Goal: Task Accomplishment & Management: Use online tool/utility

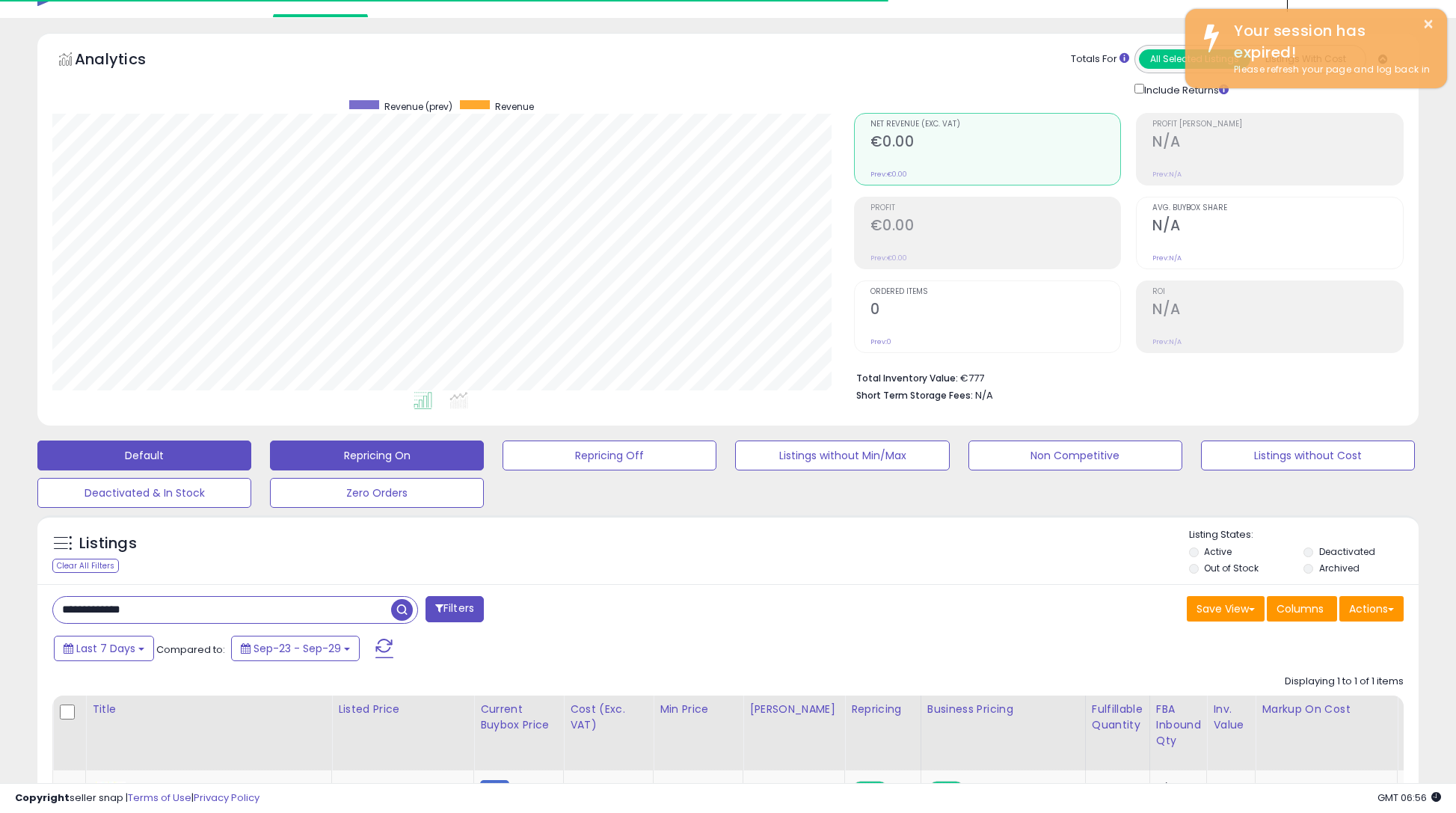
scroll to position [307, 801]
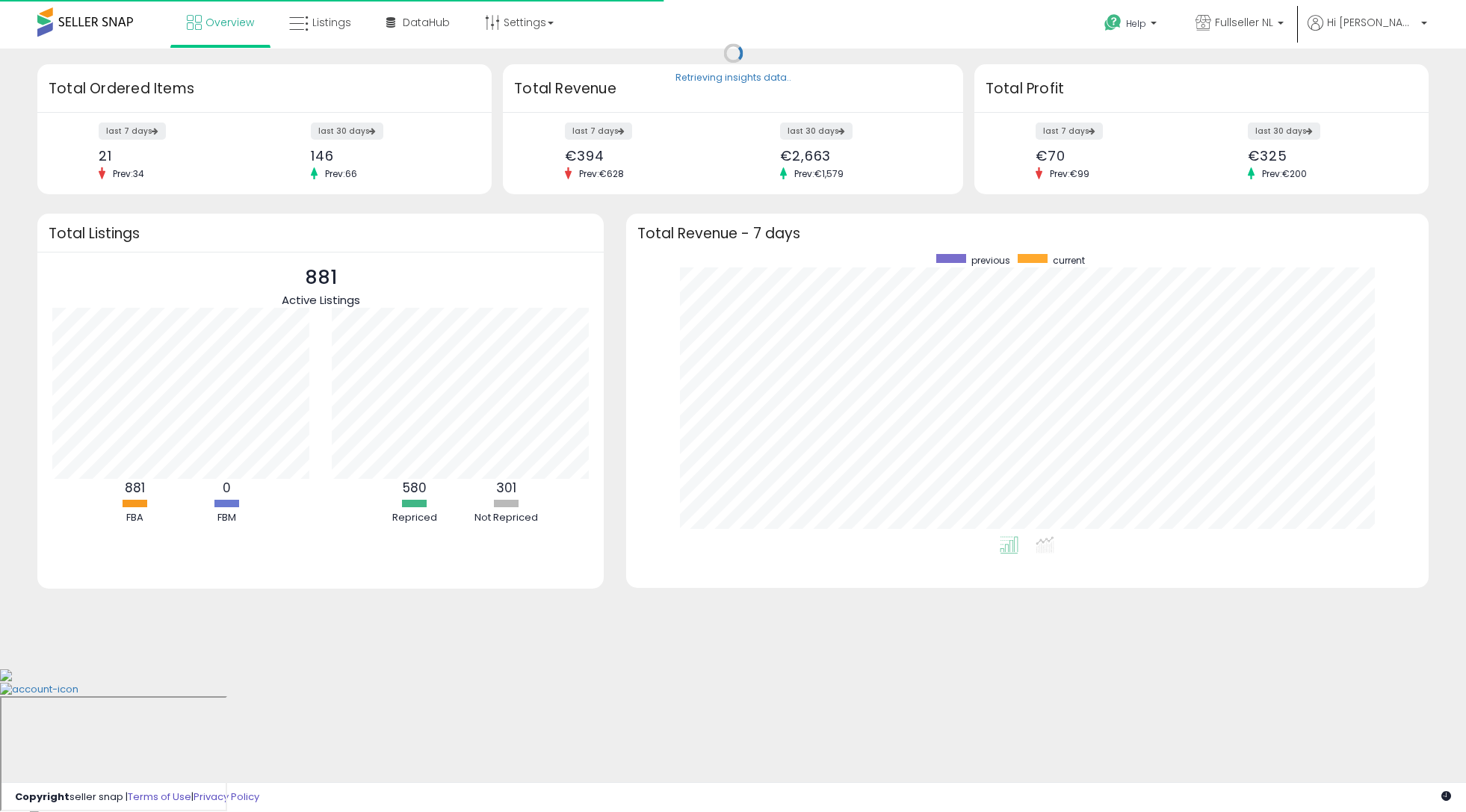
scroll to position [283, 772]
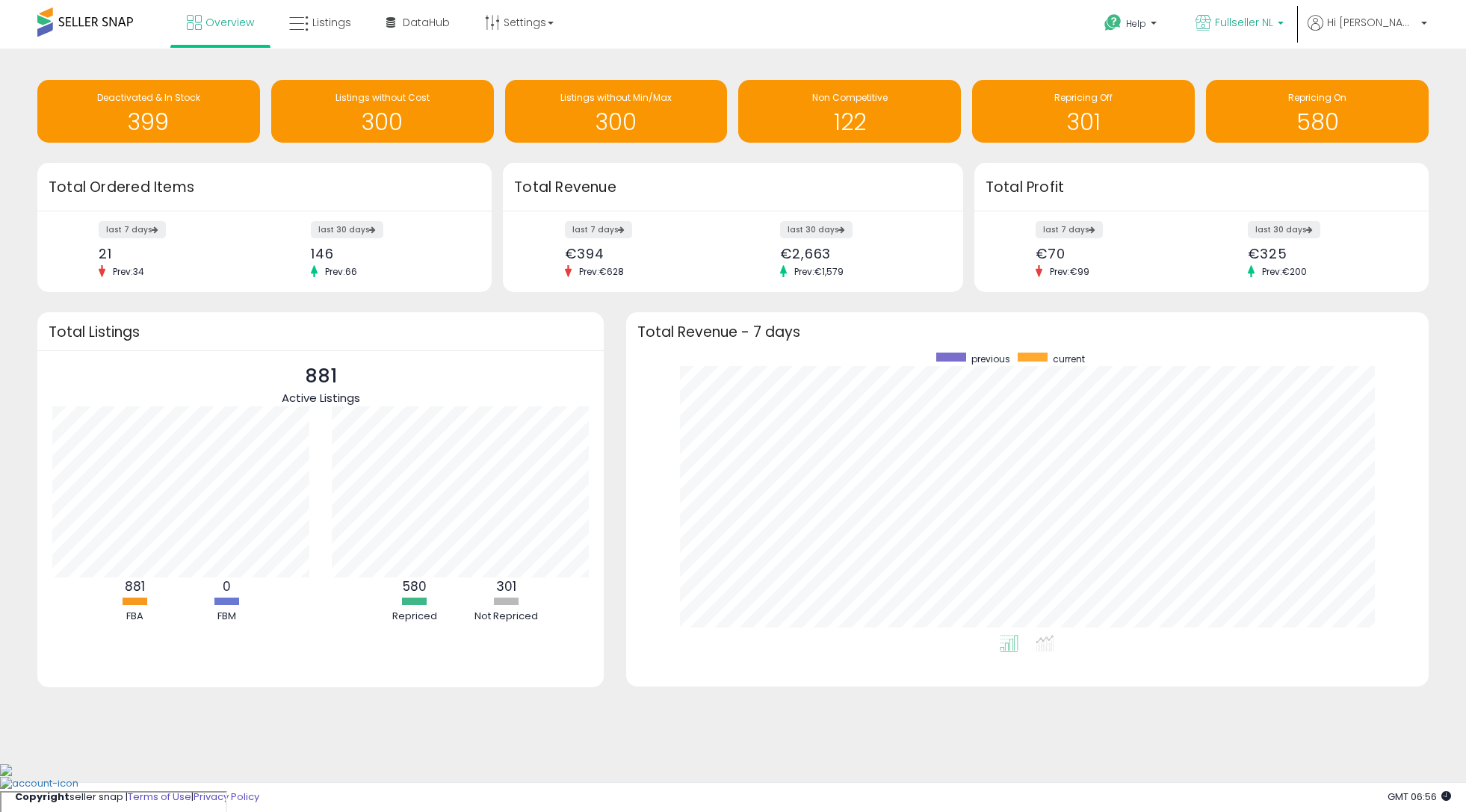
click at [1273, 20] on span "Fullseller NL" at bounding box center [1244, 23] width 59 height 15
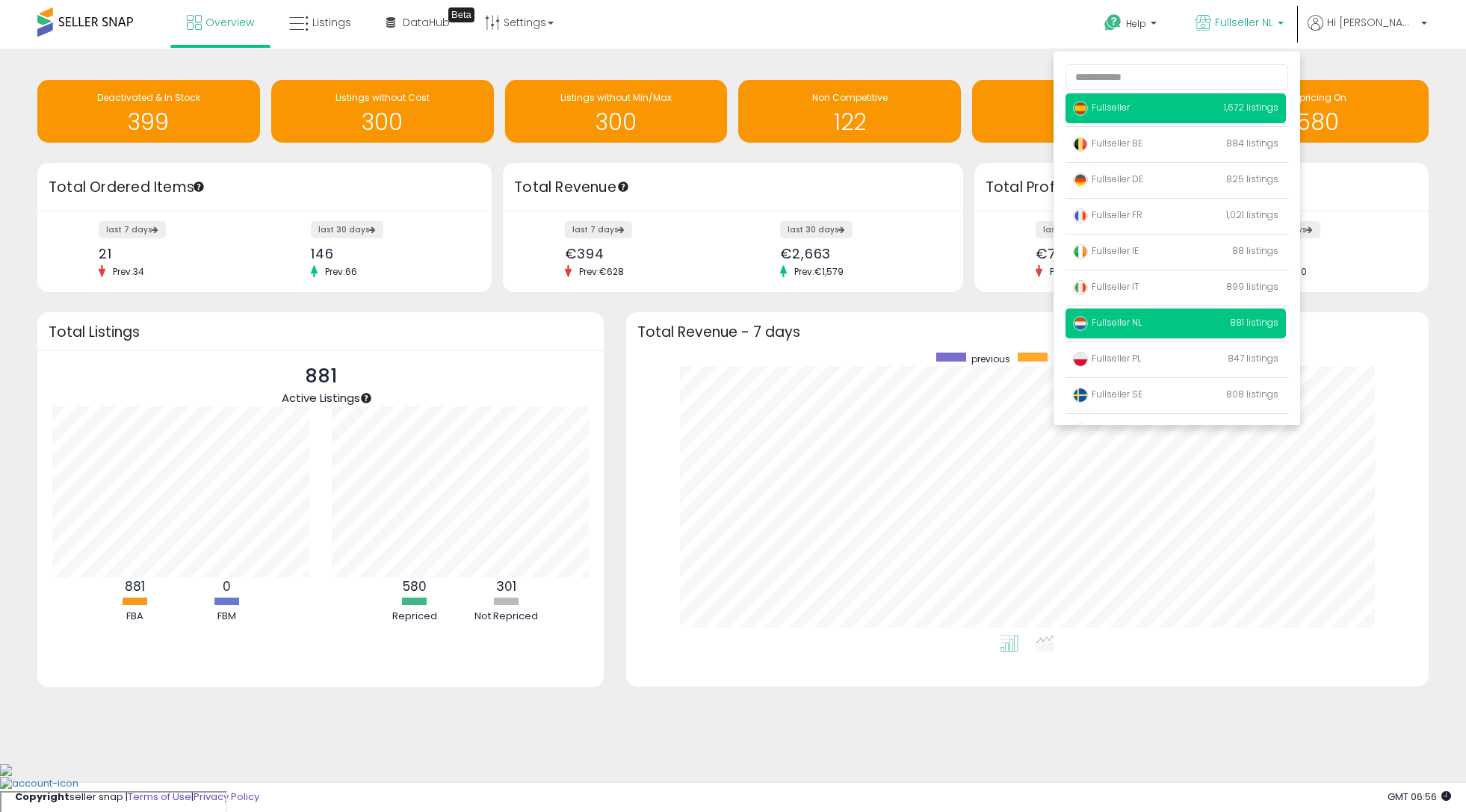
click at [1130, 109] on span "Fullseller" at bounding box center [1101, 107] width 57 height 13
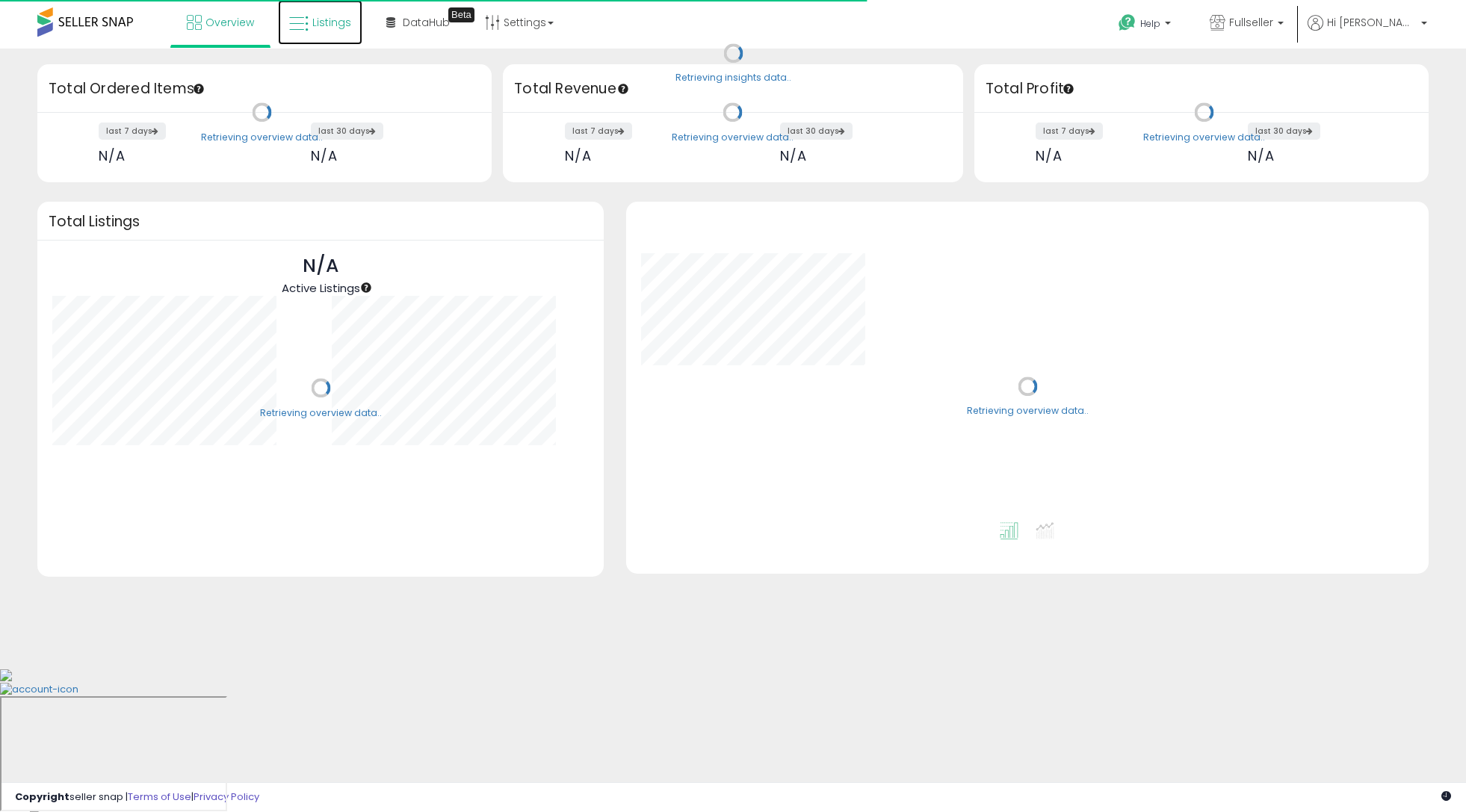
click at [325, 26] on span "Listings" at bounding box center [332, 23] width 39 height 15
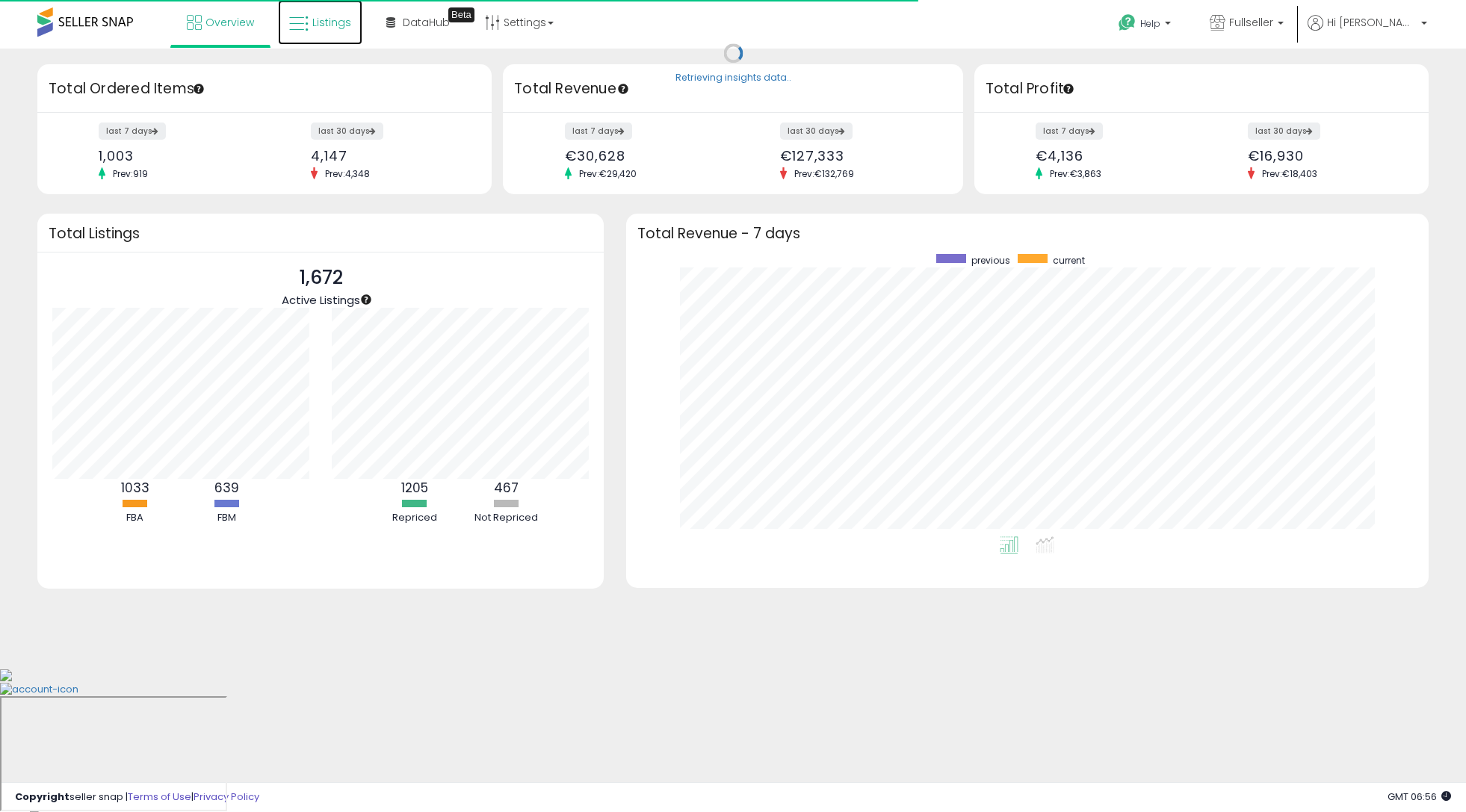
scroll to position [283, 772]
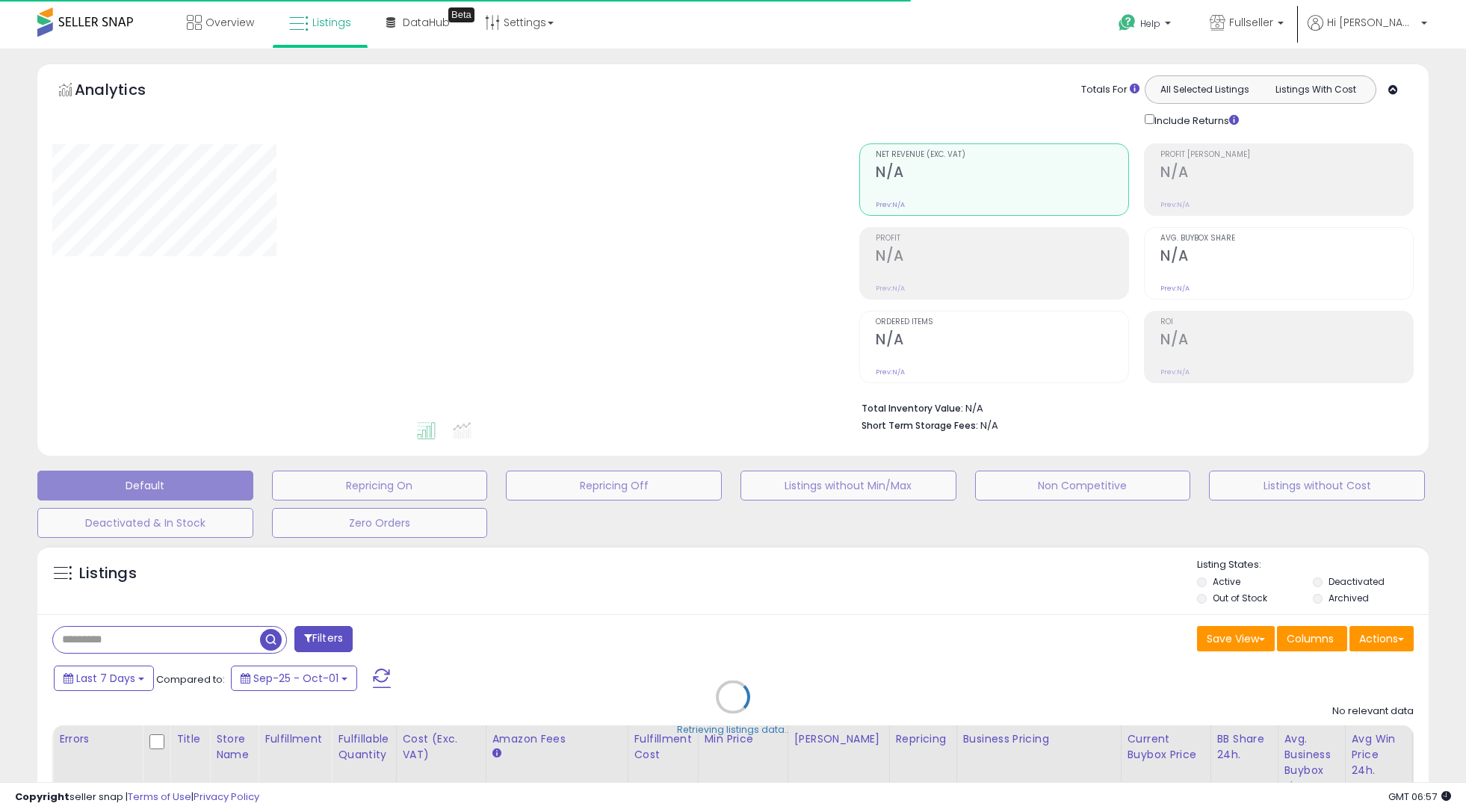
click at [164, 643] on div "Retrieving listings data.." at bounding box center [733, 708] width 1414 height 340
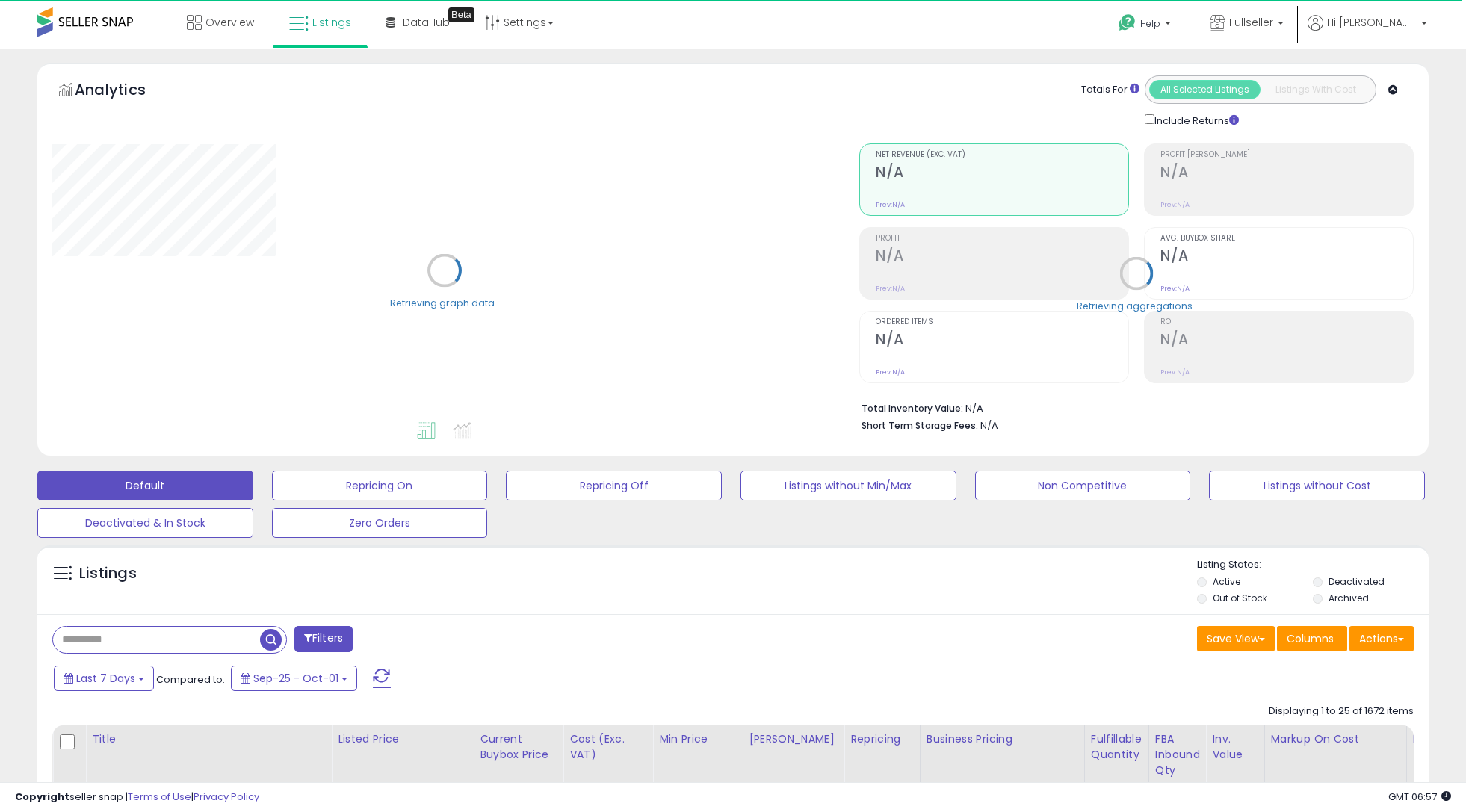
click at [134, 645] on input "text" at bounding box center [157, 640] width 207 height 26
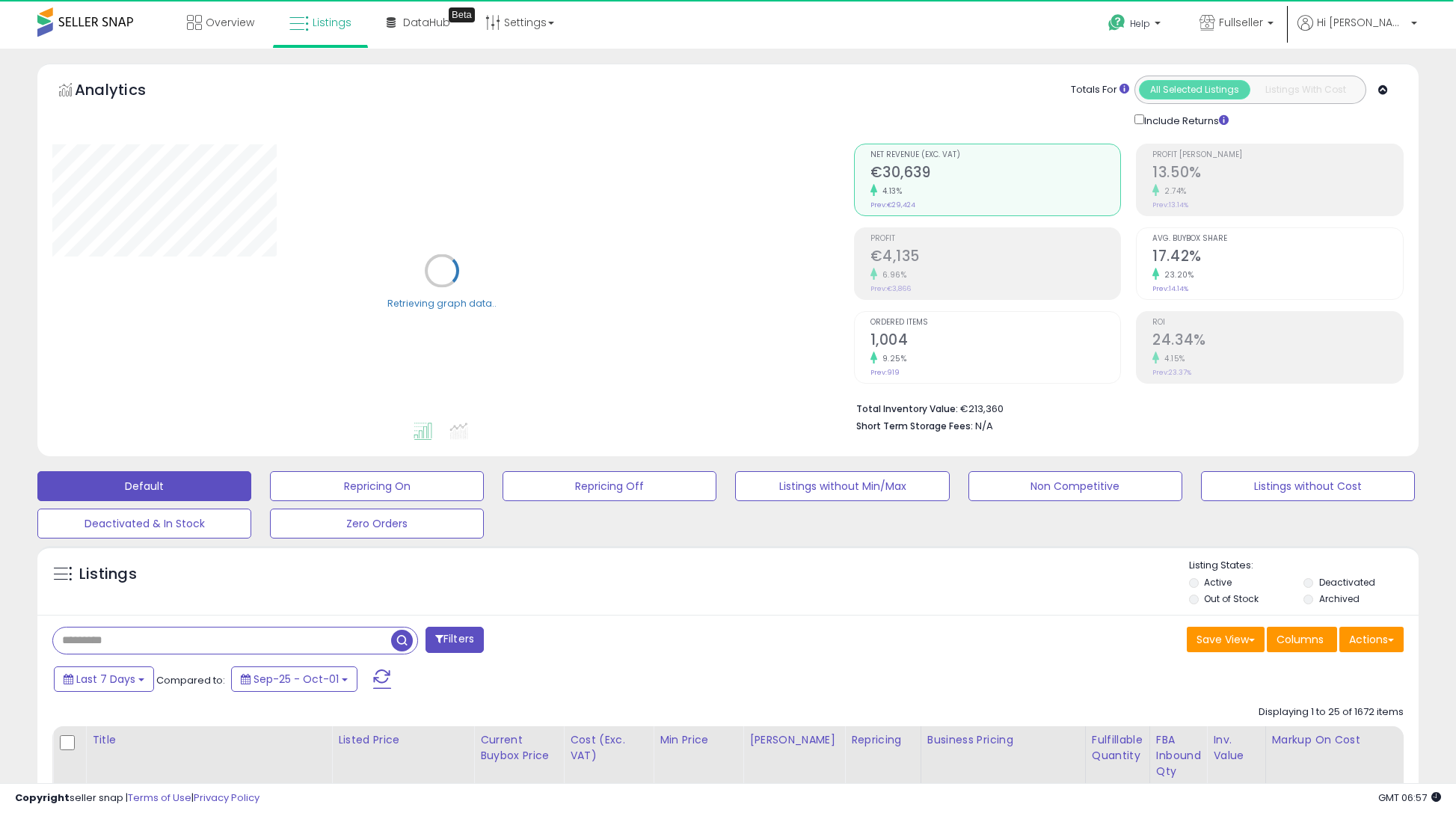
paste input "**********"
type input "**********"
click at [397, 639] on span "button" at bounding box center [402, 641] width 22 height 22
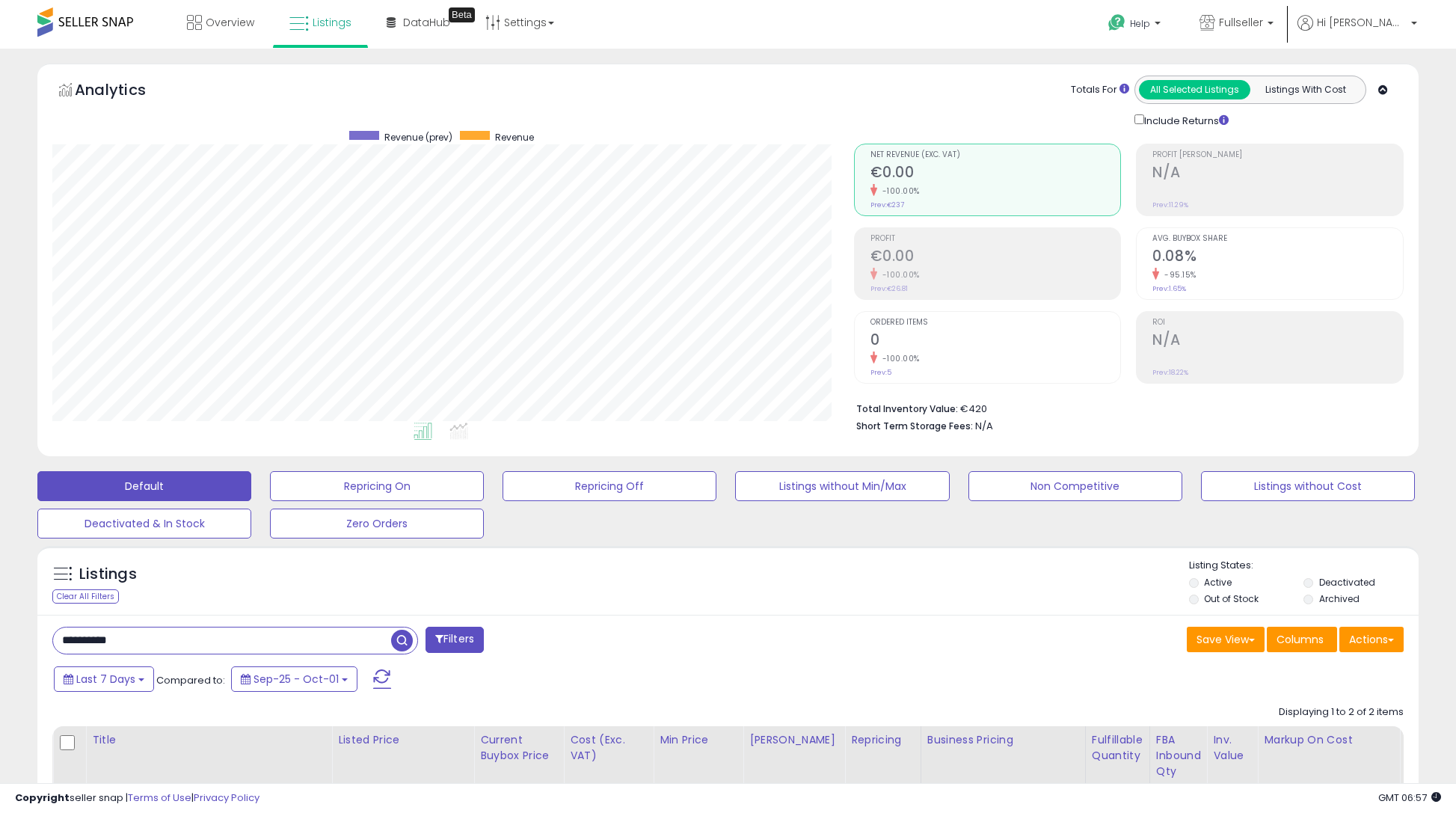
scroll to position [307, 801]
